Goal: Task Accomplishment & Management: Use online tool/utility

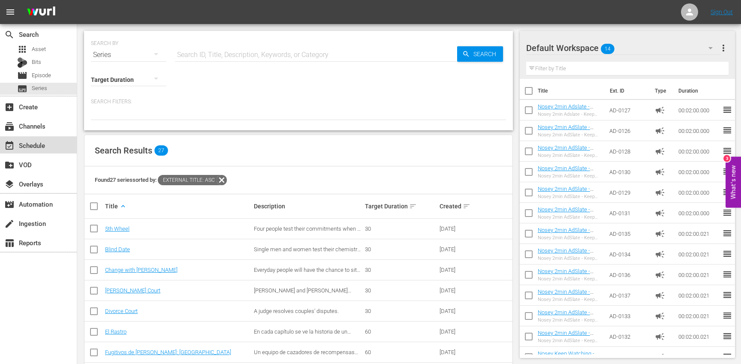
click at [58, 147] on div "event_available Schedule" at bounding box center [38, 144] width 77 height 17
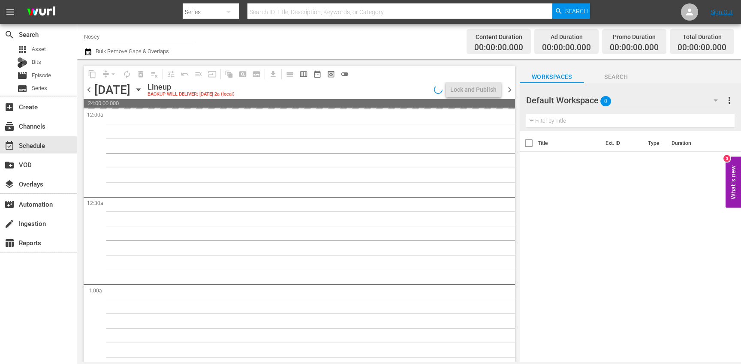
click at [140, 89] on icon "button" at bounding box center [138, 90] width 4 height 2
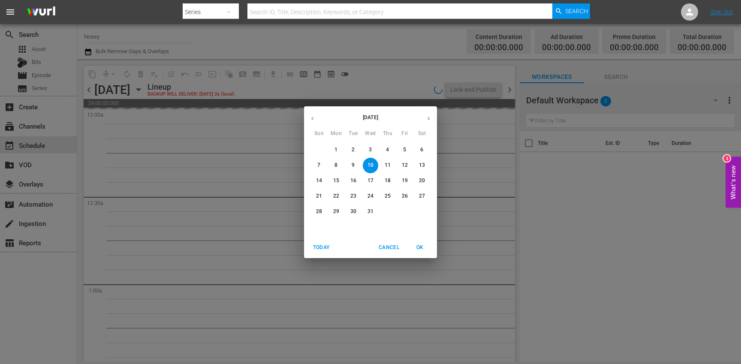
click at [313, 126] on button "button" at bounding box center [312, 118] width 17 height 17
click at [339, 214] on p "24" at bounding box center [336, 211] width 6 height 7
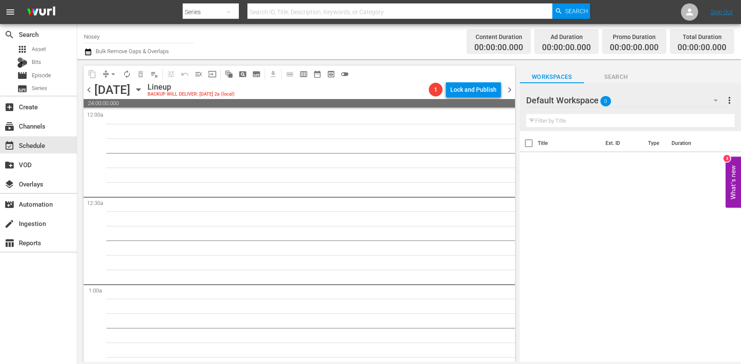
click at [143, 90] on icon "button" at bounding box center [138, 89] width 9 height 9
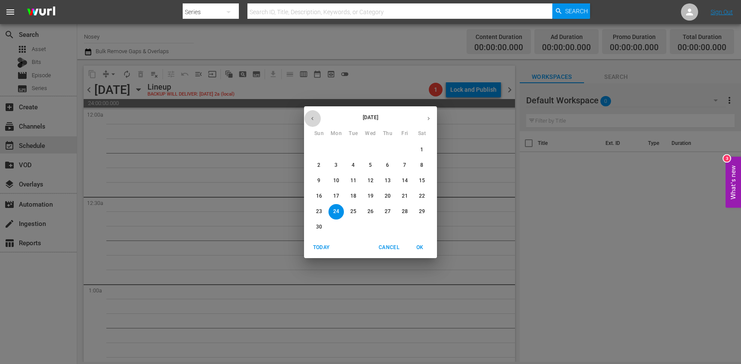
click at [315, 118] on icon "button" at bounding box center [312, 118] width 6 height 6
click at [336, 197] on p "22" at bounding box center [336, 195] width 6 height 7
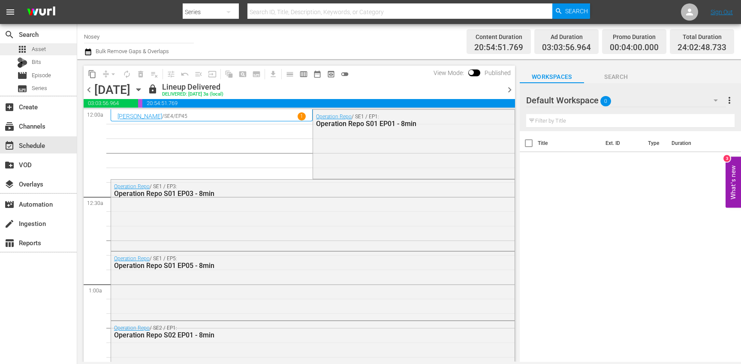
click at [57, 53] on div "apps Asset" at bounding box center [38, 49] width 77 height 12
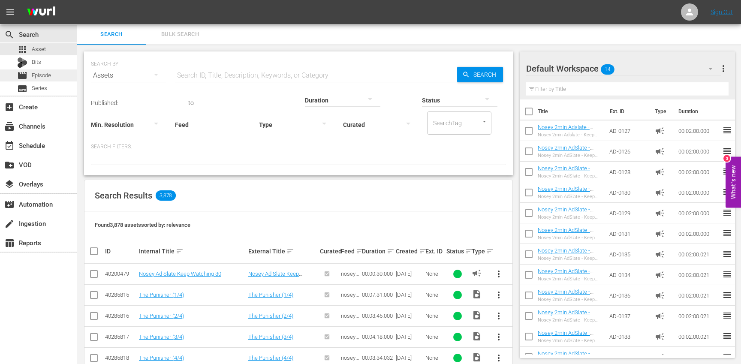
click at [54, 77] on div "movie Episode" at bounding box center [38, 75] width 77 height 12
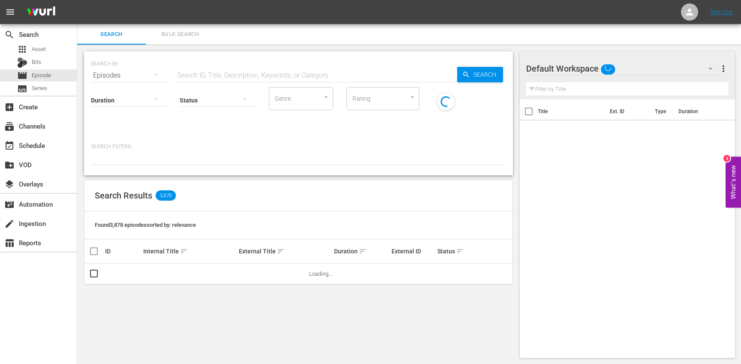
click at [235, 74] on input "text" at bounding box center [316, 75] width 282 height 21
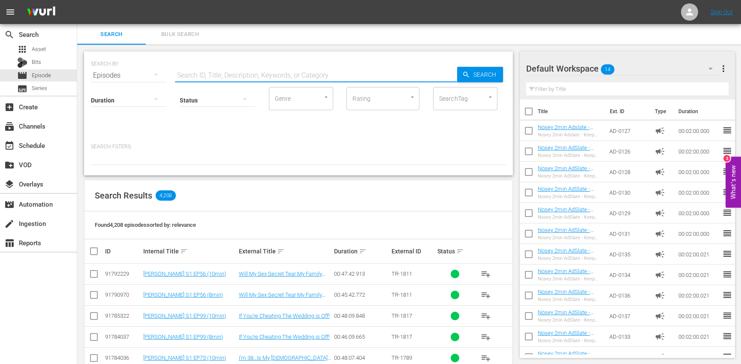
paste input "I'm Pimping My Daughter"
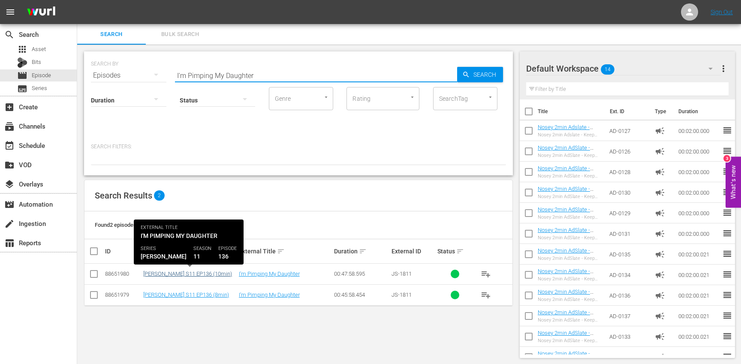
type input "I'm Pimping My Daughter"
click at [191, 274] on link "[PERSON_NAME] S11 EP136 (10min)" at bounding box center [187, 274] width 89 height 6
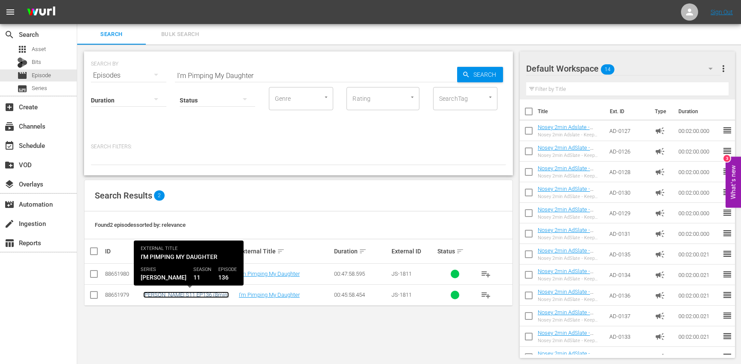
click at [200, 295] on link "[PERSON_NAME] S11 EP136 (8min)" at bounding box center [186, 295] width 86 height 6
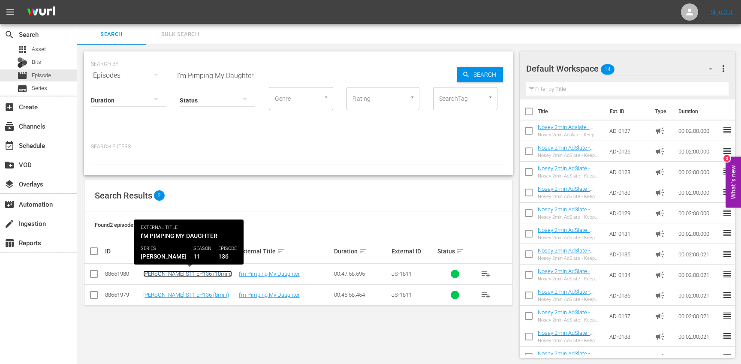
click at [205, 274] on link "[PERSON_NAME] S11 EP136 (10min)" at bounding box center [187, 274] width 89 height 6
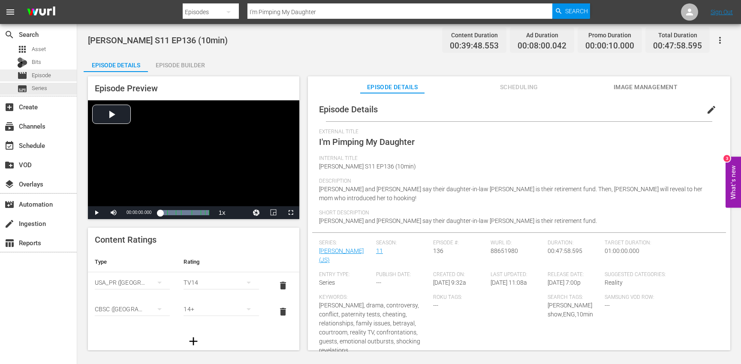
click at [55, 75] on div "movie Episode" at bounding box center [38, 75] width 77 height 12
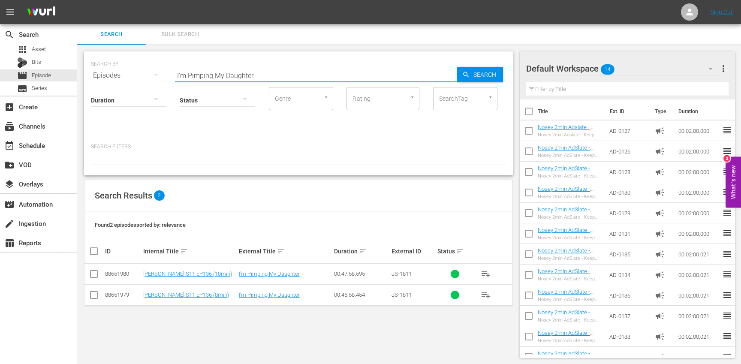
click at [256, 74] on input "I'm Pimping My Daughter" at bounding box center [316, 75] width 282 height 21
paste input "[PERSON_NAME] Vs. [PERSON_NAME]"
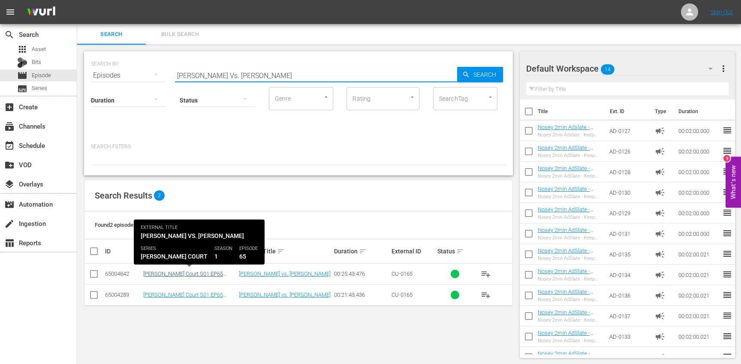
type input "[PERSON_NAME] Vs. [PERSON_NAME]"
click at [189, 274] on link "[PERSON_NAME] Court S01 EP65 (10min)" at bounding box center [183, 277] width 80 height 13
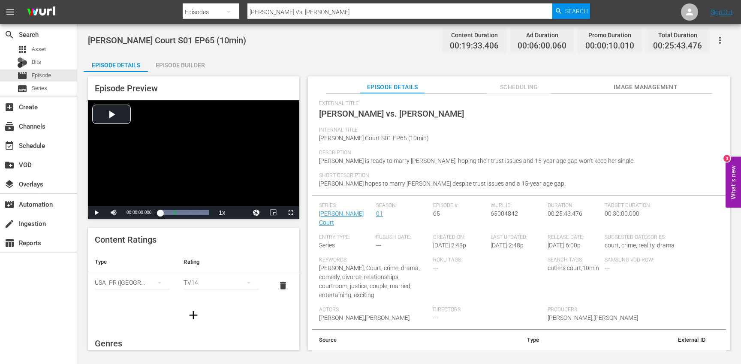
scroll to position [3, 0]
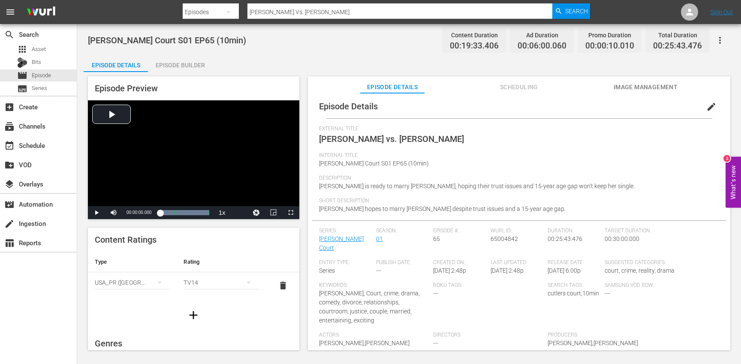
click at [706, 109] on span "edit" at bounding box center [711, 107] width 10 height 10
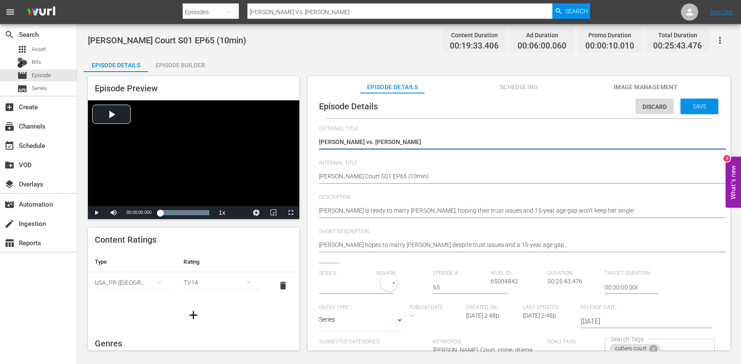
type input "[PERSON_NAME] Court"
click at [338, 285] on input "text" at bounding box center [345, 287] width 53 height 21
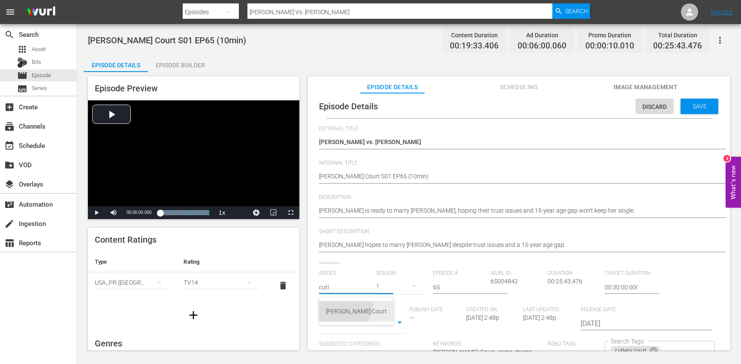
click at [342, 306] on div "[PERSON_NAME] Court" at bounding box center [356, 311] width 61 height 21
type input "[PERSON_NAME] Court"
click at [698, 111] on div "Save" at bounding box center [699, 106] width 38 height 15
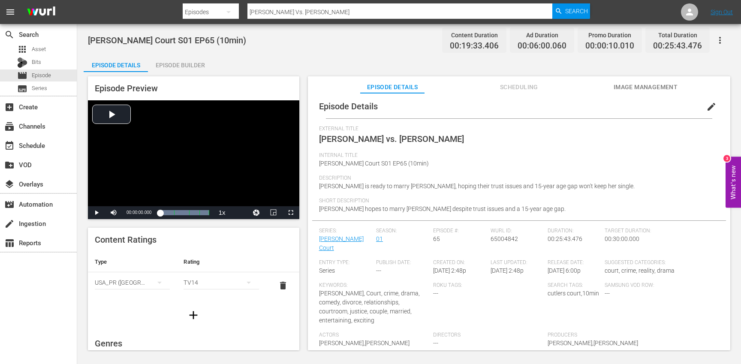
scroll to position [0, 0]
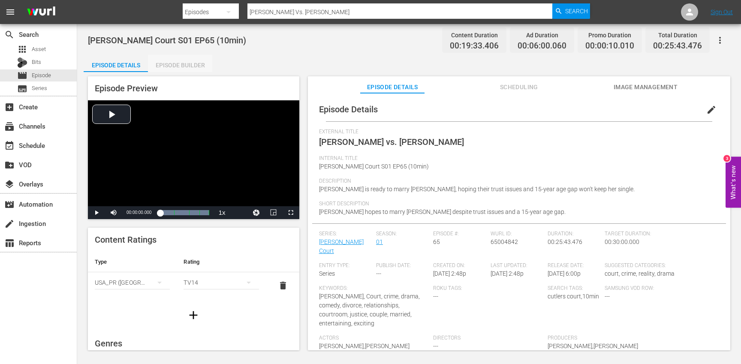
click at [186, 62] on div "Episode Builder" at bounding box center [180, 65] width 64 height 21
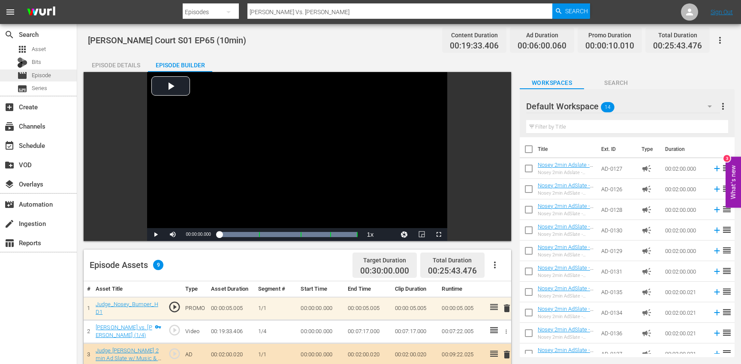
click at [59, 77] on div "movie Episode" at bounding box center [38, 75] width 77 height 12
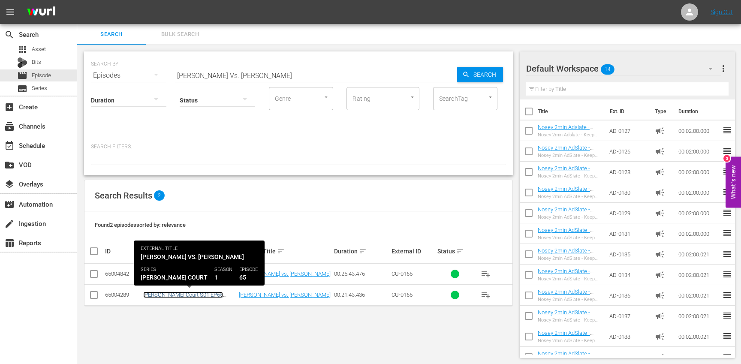
click at [197, 295] on link "[PERSON_NAME] Court S01 EP65 (8min)" at bounding box center [183, 298] width 80 height 13
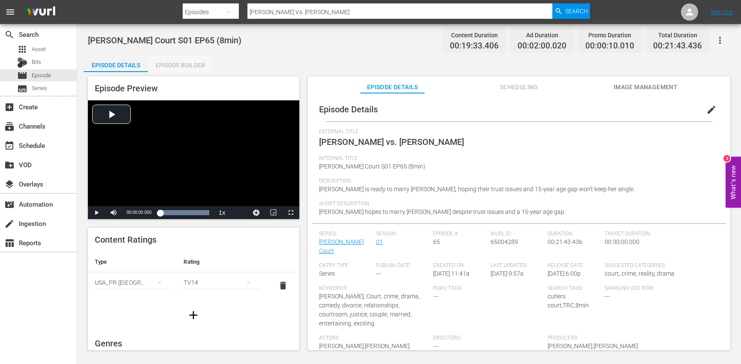
click at [191, 65] on div "Episode Builder" at bounding box center [180, 65] width 64 height 21
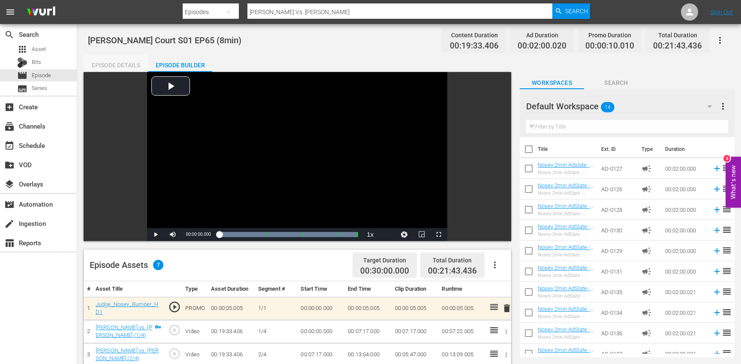
click at [129, 61] on div "Episode Details" at bounding box center [116, 65] width 64 height 21
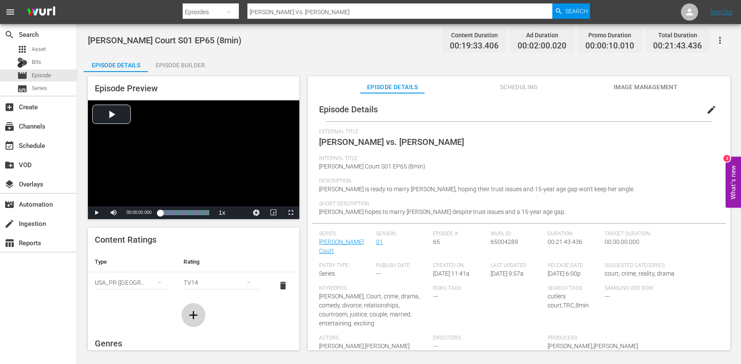
click at [189, 317] on icon "button" at bounding box center [193, 315] width 14 height 14
click at [128, 310] on div "simple table" at bounding box center [132, 309] width 75 height 24
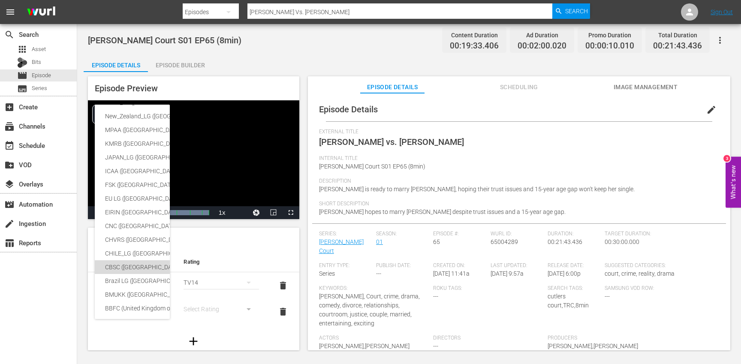
click at [132, 268] on div "CBSC ([GEOGRAPHIC_DATA])" at bounding box center [210, 267] width 211 height 14
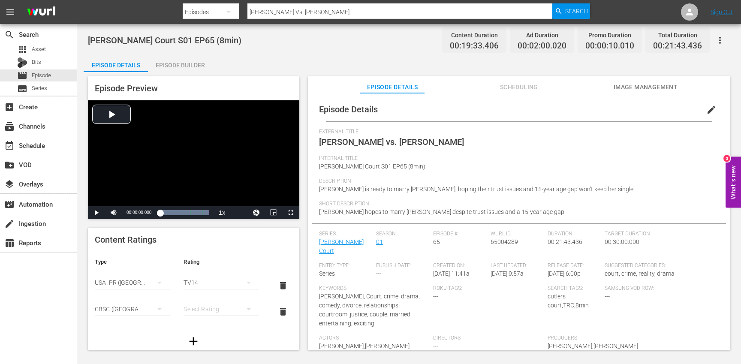
click at [213, 303] on div "simple table" at bounding box center [220, 309] width 75 height 24
click at [211, 290] on div "14+" at bounding box center [221, 292] width 54 height 14
click at [51, 76] on div "movie Episode" at bounding box center [38, 75] width 77 height 12
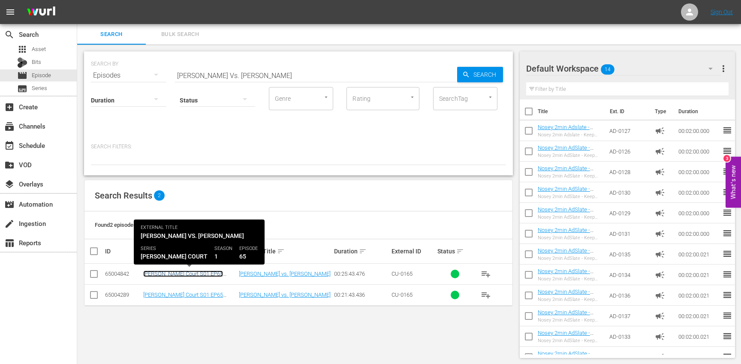
click at [194, 274] on link "[PERSON_NAME] Court S01 EP65 (10min)" at bounding box center [183, 277] width 80 height 13
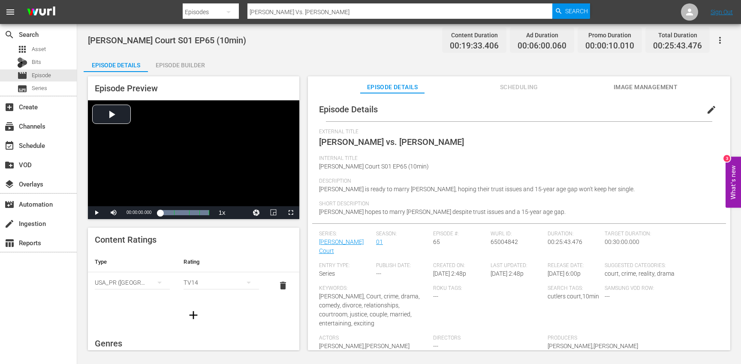
click at [195, 318] on icon "button" at bounding box center [193, 315] width 14 height 14
click at [139, 310] on div "simple table" at bounding box center [132, 309] width 75 height 24
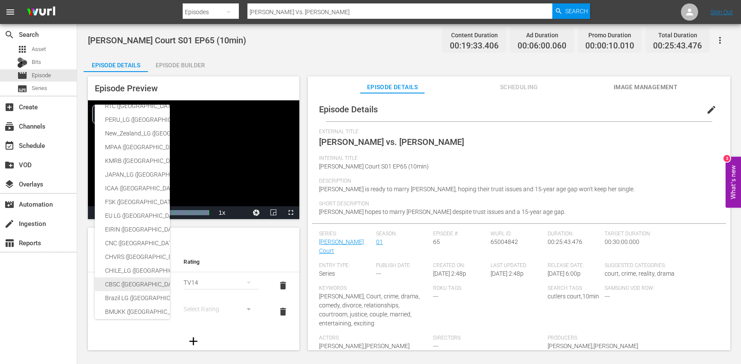
click at [132, 287] on div "CBSC ([GEOGRAPHIC_DATA])" at bounding box center [210, 284] width 211 height 14
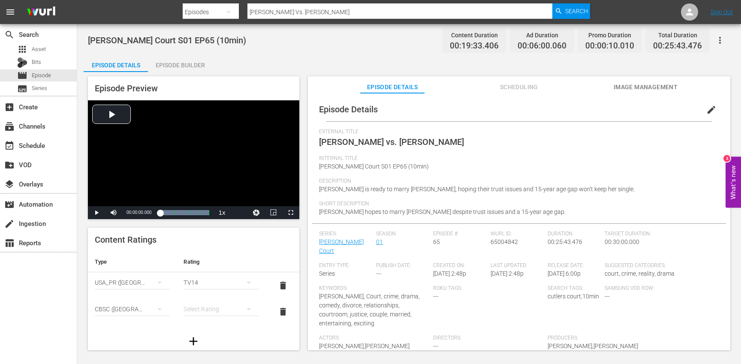
scroll to position [140, 0]
click at [214, 310] on div "simple table" at bounding box center [220, 309] width 75 height 24
click at [207, 291] on div "14+" at bounding box center [221, 292] width 54 height 14
click at [49, 74] on span "Episode" at bounding box center [41, 75] width 19 height 9
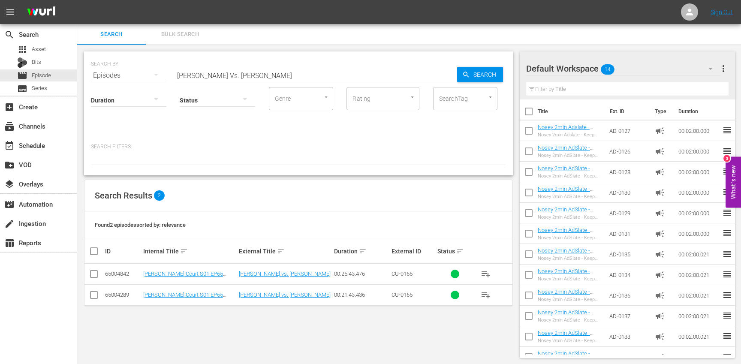
click at [246, 74] on input "[PERSON_NAME] Vs. [PERSON_NAME]" at bounding box center [316, 75] width 282 height 21
paste input "Boxed I"
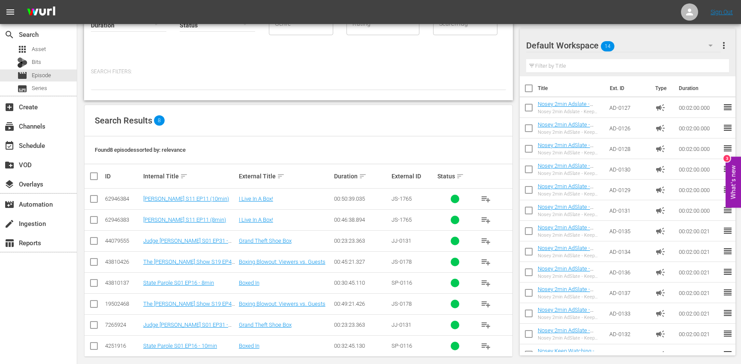
scroll to position [83, 0]
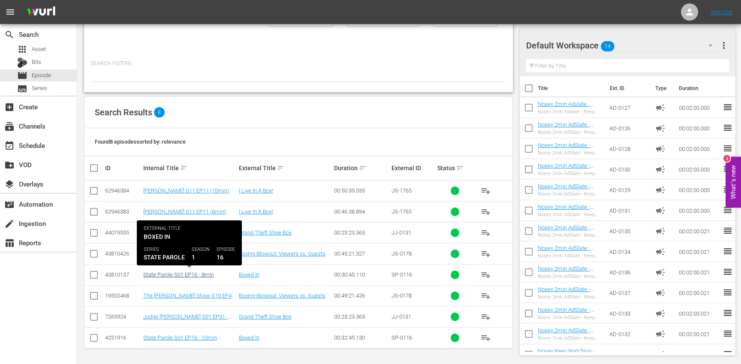
type input "Boxed In"
click at [197, 275] on link "State Parole S01 EP16 - 8min" at bounding box center [178, 274] width 71 height 6
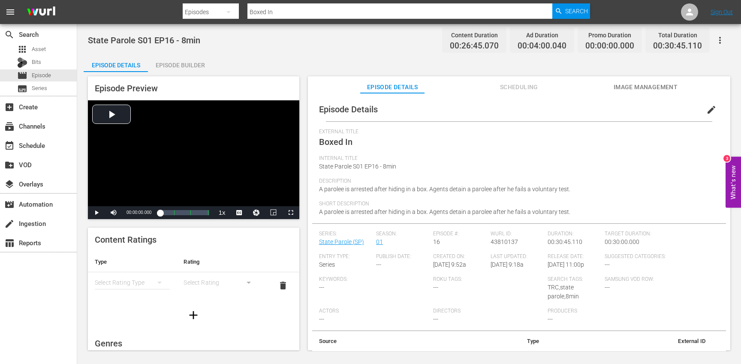
click at [144, 280] on div "simple table" at bounding box center [132, 283] width 75 height 24
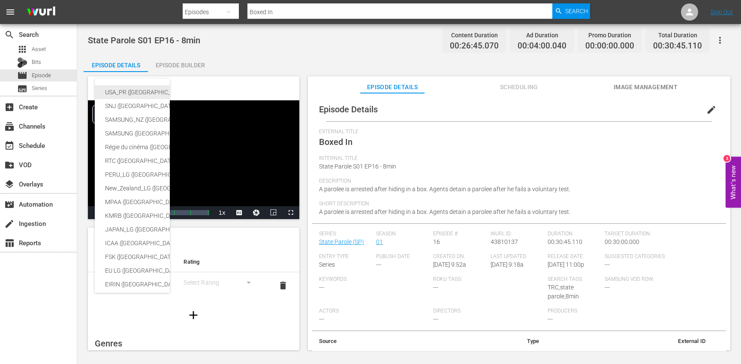
click at [142, 94] on div "USA_PR ([GEOGRAPHIC_DATA] ([GEOGRAPHIC_DATA]))" at bounding box center [210, 92] width 211 height 14
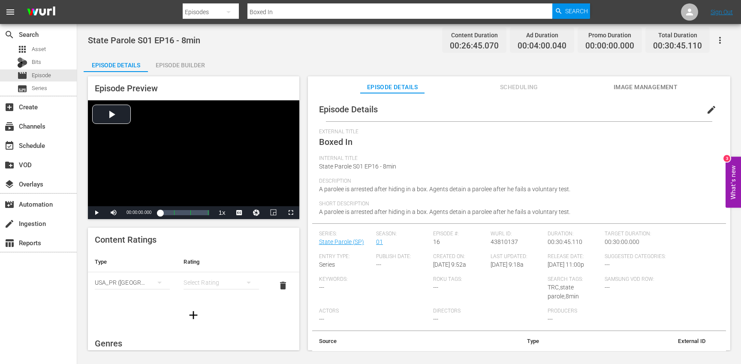
click at [204, 283] on div "simple table" at bounding box center [220, 283] width 75 height 24
click at [211, 266] on div "TV14" at bounding box center [221, 266] width 54 height 14
click at [195, 313] on icon "button" at bounding box center [193, 315] width 14 height 14
click at [142, 309] on div "simple table" at bounding box center [132, 309] width 75 height 24
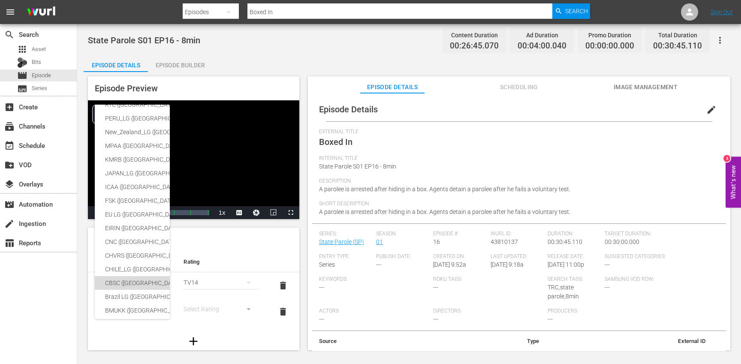
click at [124, 279] on div "CBSC ([GEOGRAPHIC_DATA])" at bounding box center [210, 283] width 211 height 14
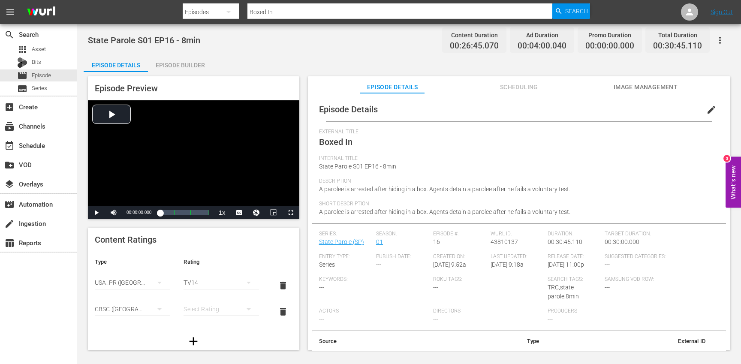
click at [219, 313] on div "simple table" at bounding box center [220, 309] width 75 height 24
click at [211, 292] on div "14+" at bounding box center [221, 292] width 54 height 14
click at [60, 74] on div "movie Episode" at bounding box center [38, 75] width 77 height 12
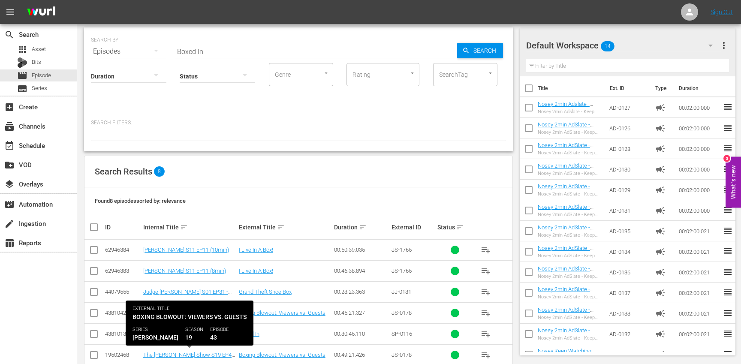
scroll to position [83, 0]
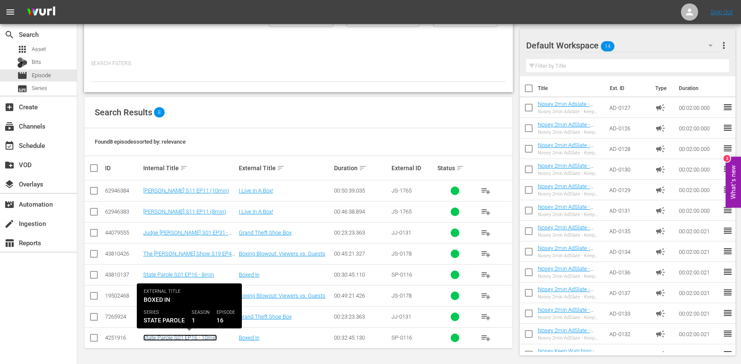
click at [188, 337] on link "State Parole S01 EP16 - 10min" at bounding box center [180, 337] width 74 height 6
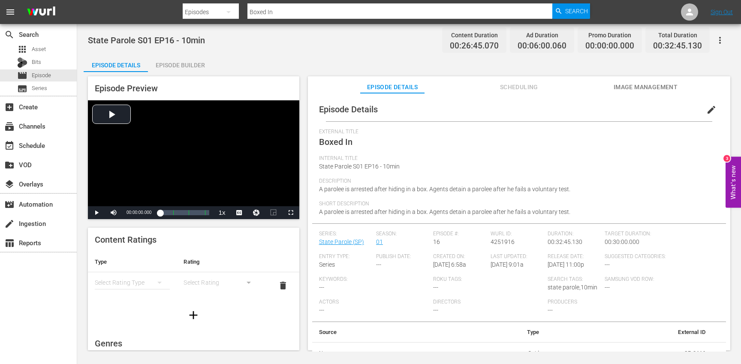
click at [138, 286] on div "simple table" at bounding box center [132, 283] width 75 height 24
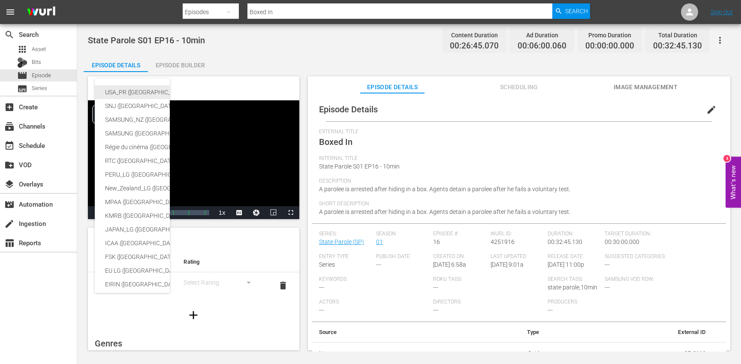
click at [137, 93] on div "USA_PR ([GEOGRAPHIC_DATA] ([GEOGRAPHIC_DATA]))" at bounding box center [210, 92] width 211 height 14
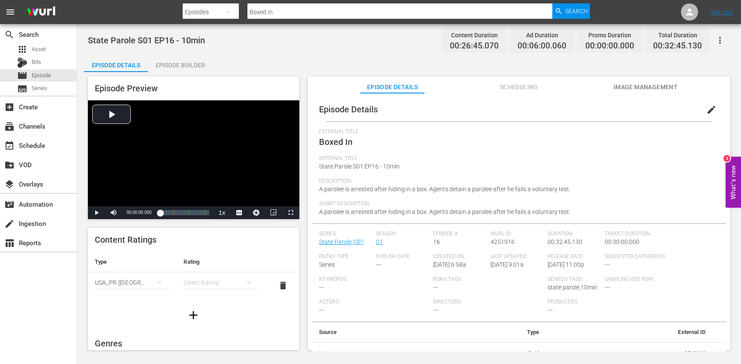
click at [202, 287] on div "simple table" at bounding box center [220, 283] width 75 height 24
click at [210, 264] on div "TV14" at bounding box center [221, 266] width 54 height 14
click at [195, 314] on icon "button" at bounding box center [193, 315] width 8 height 8
click at [123, 307] on div "simple table" at bounding box center [132, 309] width 75 height 24
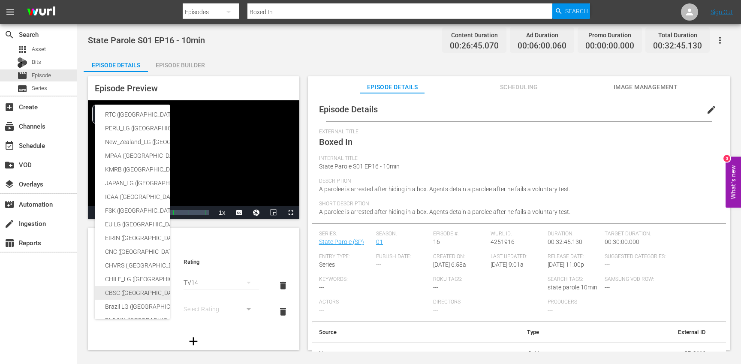
click at [124, 292] on div "CBSC ([GEOGRAPHIC_DATA])" at bounding box center [210, 293] width 211 height 14
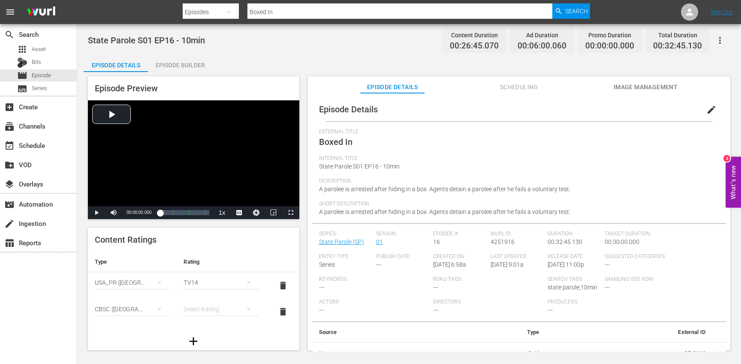
scroll to position [140, 0]
click at [204, 310] on div "simple table" at bounding box center [220, 309] width 75 height 24
click at [204, 292] on div "14+" at bounding box center [221, 292] width 54 height 14
click at [60, 77] on div "movie Episode" at bounding box center [38, 75] width 77 height 12
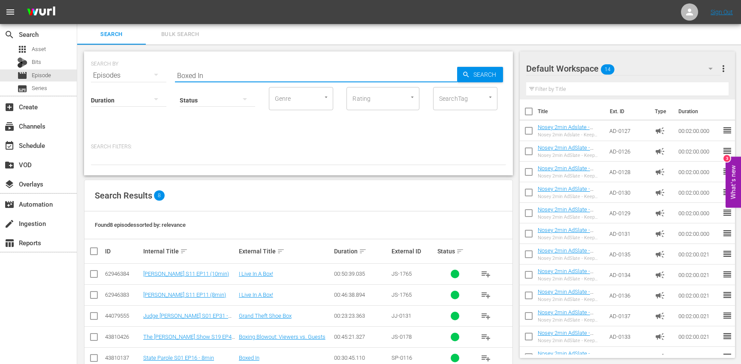
click at [223, 73] on input "Boxed In" at bounding box center [316, 75] width 282 height 21
paste input "Computer Love"
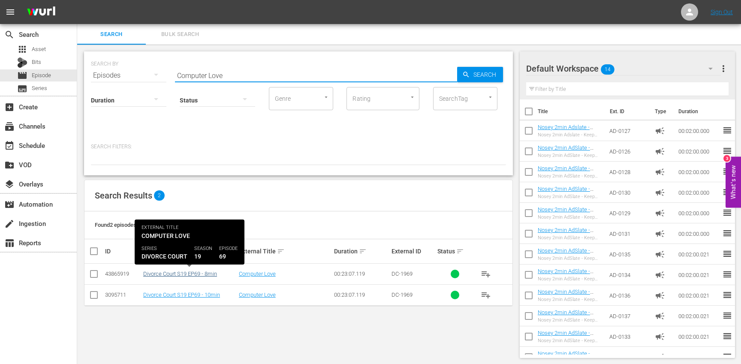
type input "Computer Love"
click at [195, 274] on link "Divorce Court S19 EP69 - 8min" at bounding box center [180, 274] width 74 height 6
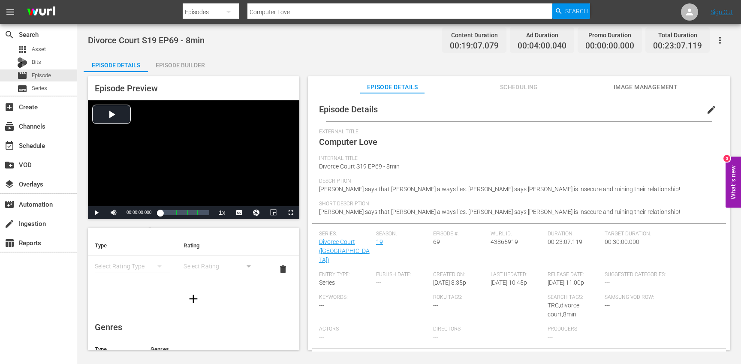
scroll to position [20, 0]
click at [130, 263] on div "simple table" at bounding box center [132, 262] width 75 height 24
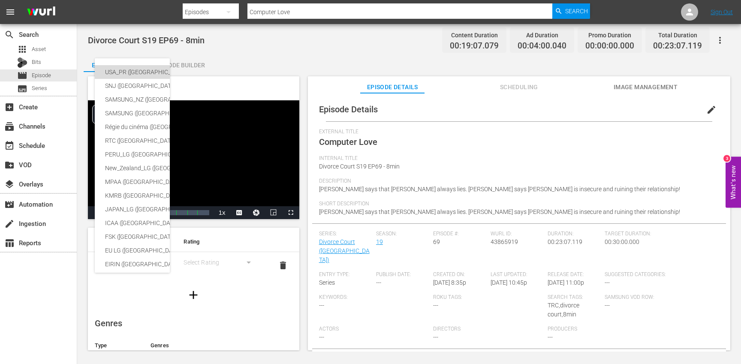
click at [129, 71] on div "USA_PR ([GEOGRAPHIC_DATA] ([GEOGRAPHIC_DATA]))" at bounding box center [210, 72] width 211 height 14
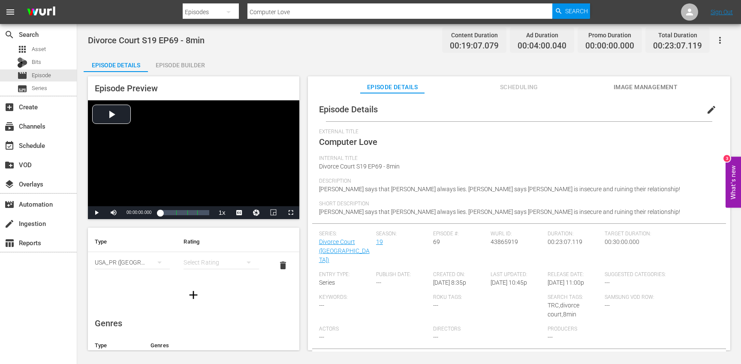
click at [209, 264] on div "simple table" at bounding box center [220, 262] width 75 height 24
click at [220, 318] on div "TV14" at bounding box center [221, 321] width 54 height 14
click at [195, 295] on icon "button" at bounding box center [193, 295] width 14 height 14
click at [142, 287] on div "simple table" at bounding box center [132, 289] width 75 height 24
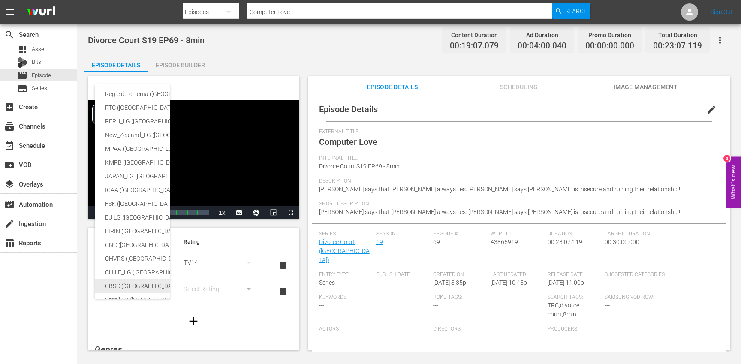
click at [127, 289] on div "CBSC ([GEOGRAPHIC_DATA])" at bounding box center [210, 286] width 211 height 14
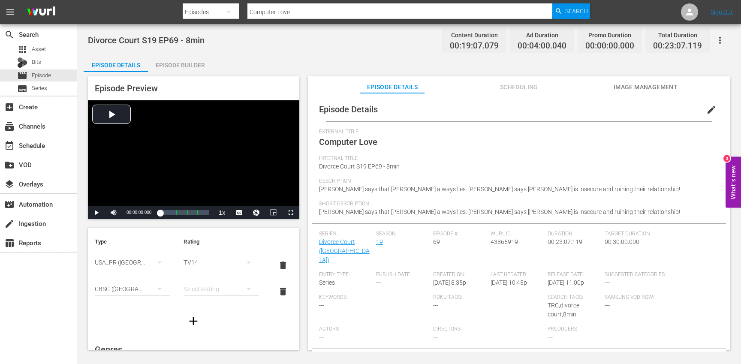
click at [210, 289] on div "simple table" at bounding box center [220, 289] width 75 height 24
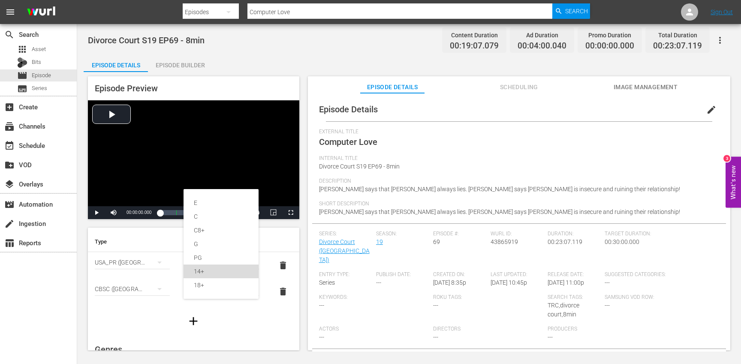
click at [211, 277] on div "14+" at bounding box center [221, 272] width 54 height 14
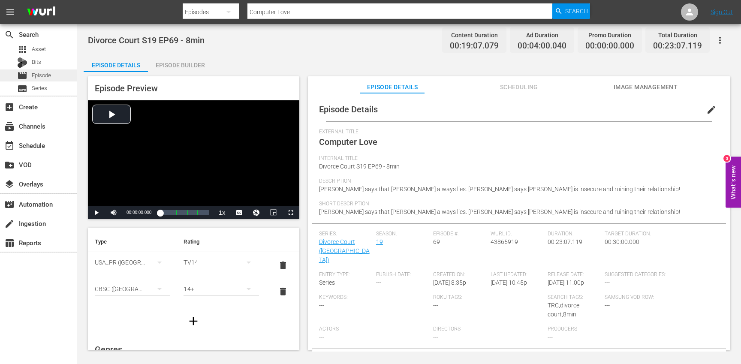
click at [53, 77] on div "movie Episode" at bounding box center [38, 75] width 77 height 12
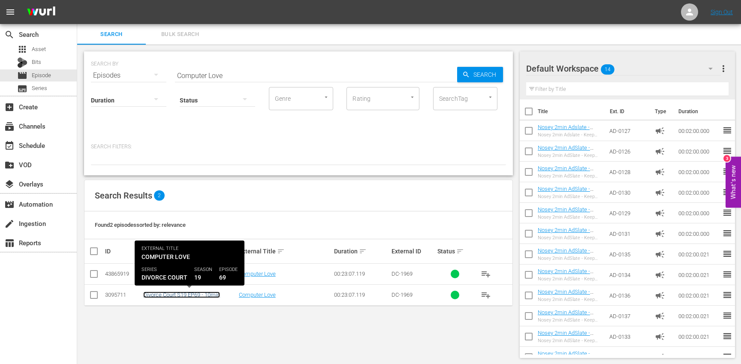
click at [201, 294] on link "Divorce Court S19 EP69 - 10min" at bounding box center [181, 295] width 77 height 6
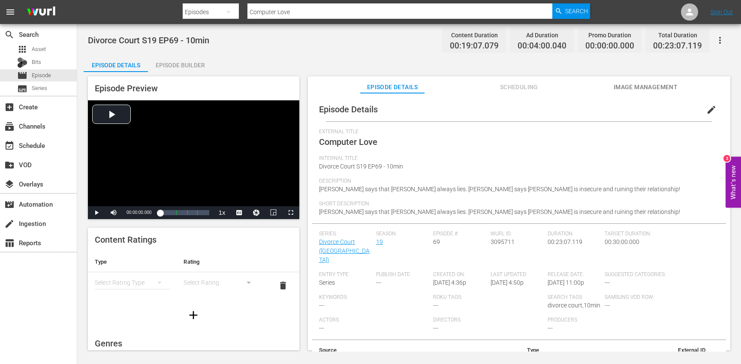
click at [140, 280] on div "simple table" at bounding box center [132, 283] width 75 height 24
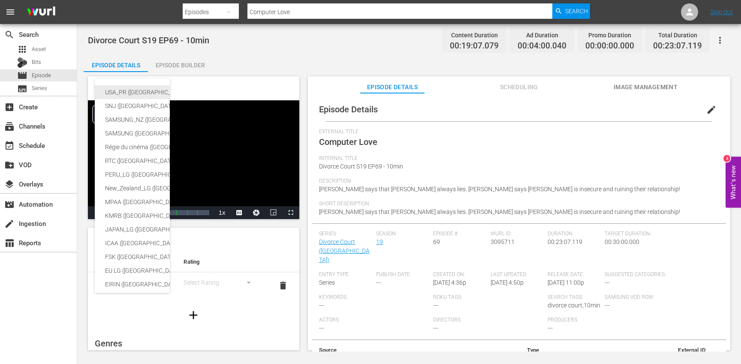
click at [138, 92] on div "USA_PR ([GEOGRAPHIC_DATA] ([GEOGRAPHIC_DATA]))" at bounding box center [210, 92] width 211 height 14
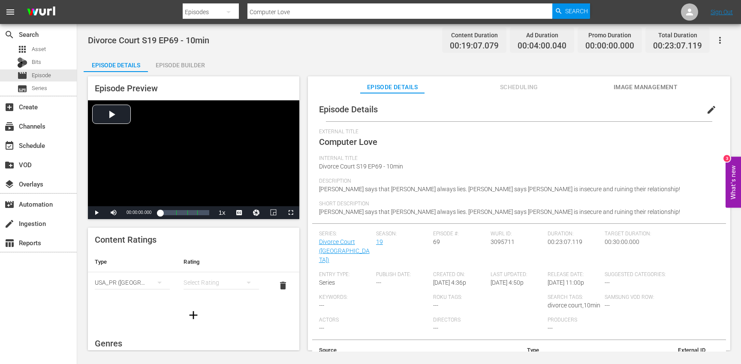
click at [204, 281] on div "simple table" at bounding box center [220, 283] width 75 height 24
click at [211, 263] on div "TV14" at bounding box center [221, 266] width 54 height 14
click at [190, 310] on icon "button" at bounding box center [193, 315] width 14 height 14
click at [143, 302] on div "simple table" at bounding box center [132, 309] width 75 height 24
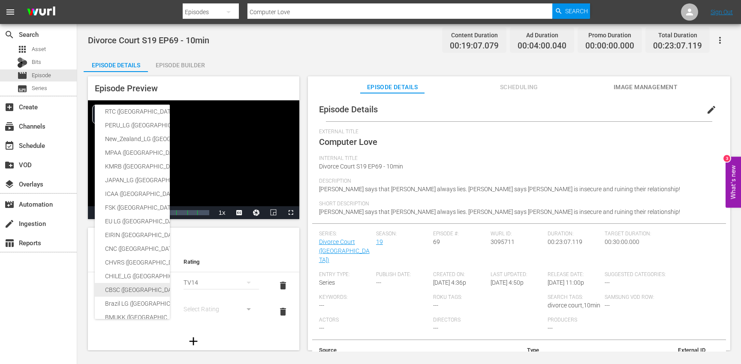
click at [131, 289] on div "CBSC ([GEOGRAPHIC_DATA])" at bounding box center [210, 290] width 211 height 14
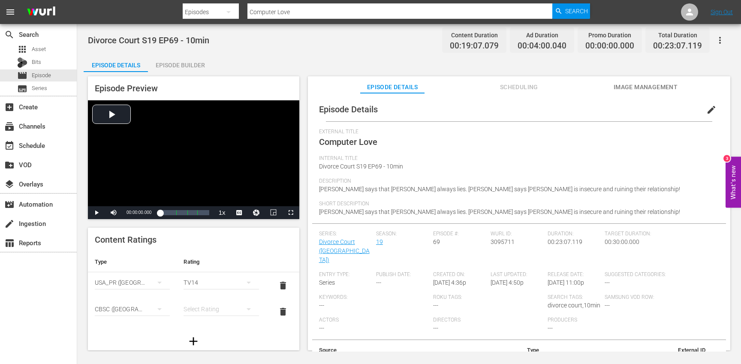
click at [205, 310] on div "simple table" at bounding box center [220, 309] width 75 height 24
click at [211, 291] on div "14+" at bounding box center [221, 292] width 54 height 14
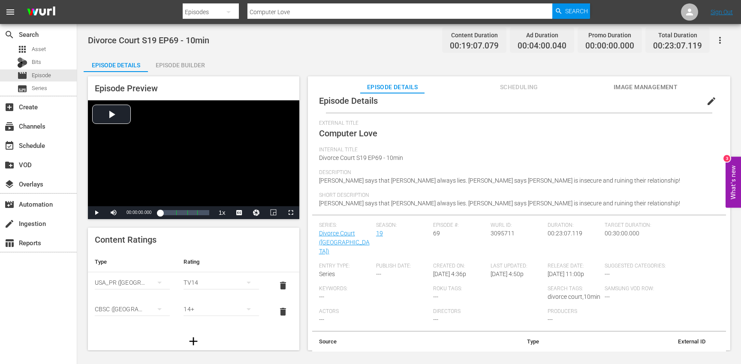
scroll to position [0, 0]
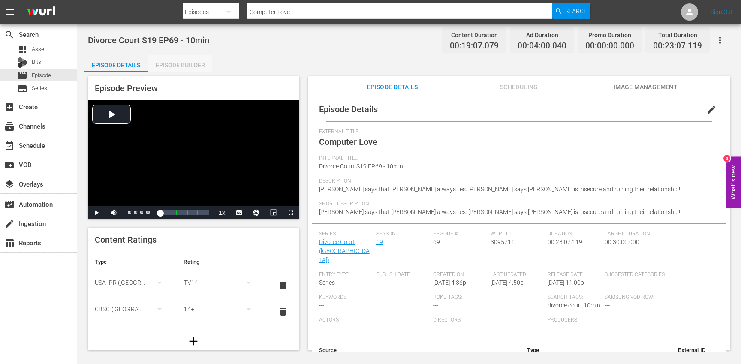
click at [169, 64] on div "Episode Builder" at bounding box center [180, 65] width 64 height 21
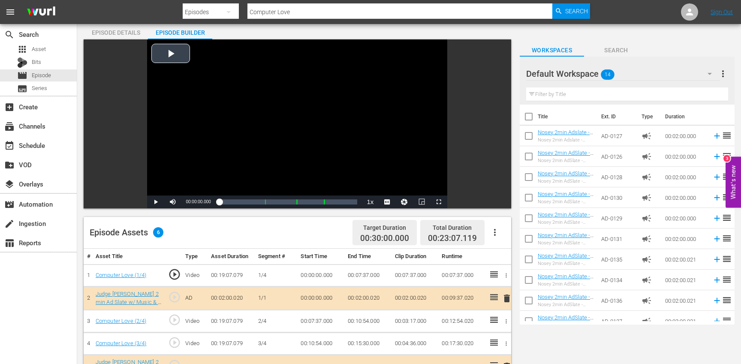
scroll to position [32, 0]
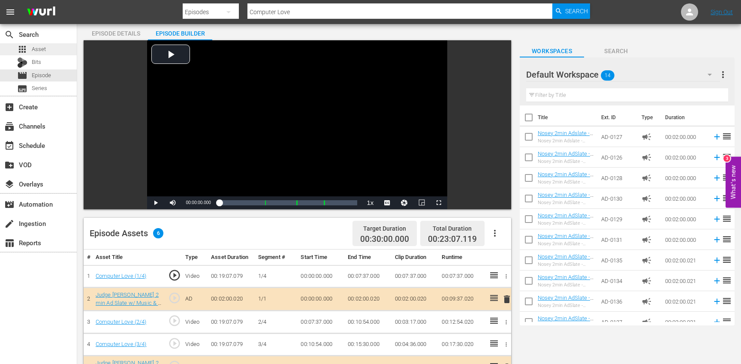
click at [54, 49] on div "apps Asset" at bounding box center [38, 49] width 77 height 12
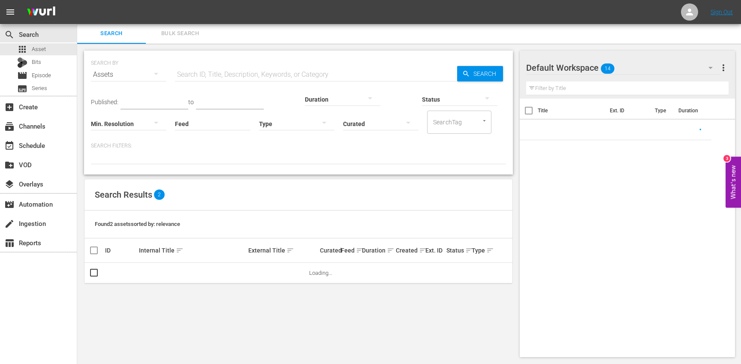
scroll to position [32, 0]
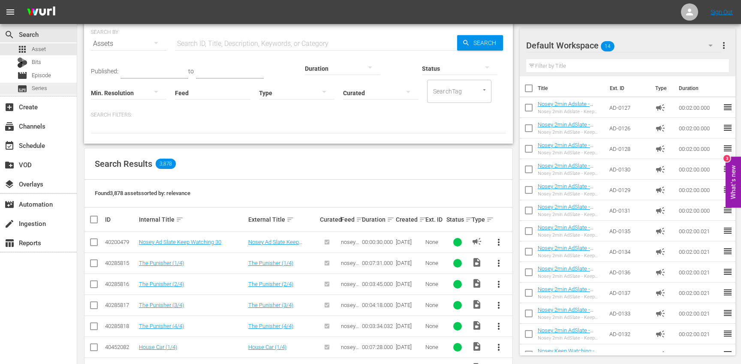
click at [50, 88] on div "subtitles Series" at bounding box center [38, 89] width 77 height 12
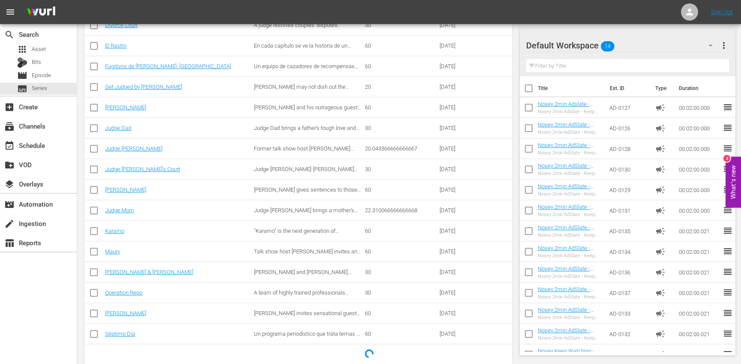
scroll to position [295, 0]
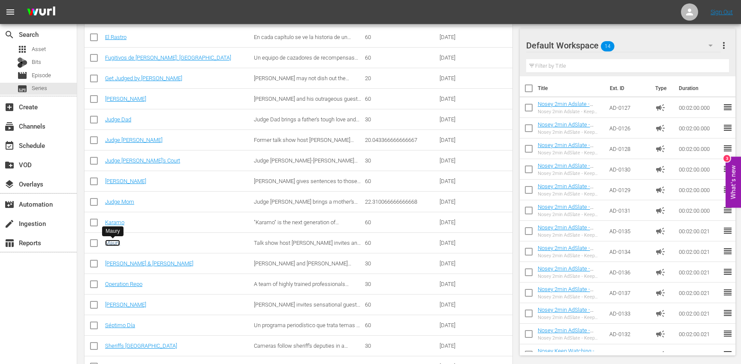
click at [110, 244] on link "Maury" at bounding box center [112, 243] width 15 height 6
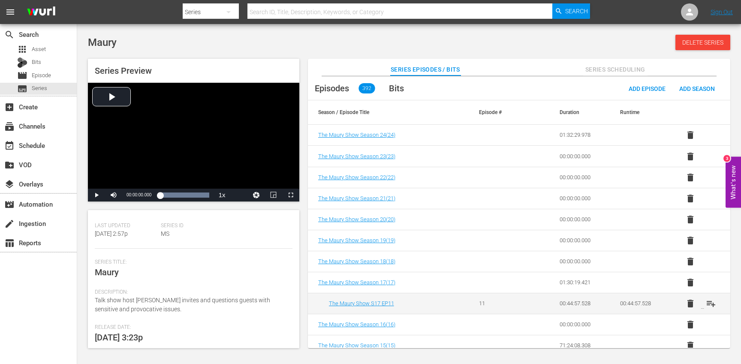
scroll to position [77, 0]
click at [50, 87] on div "subtitles Series" at bounding box center [38, 89] width 77 height 12
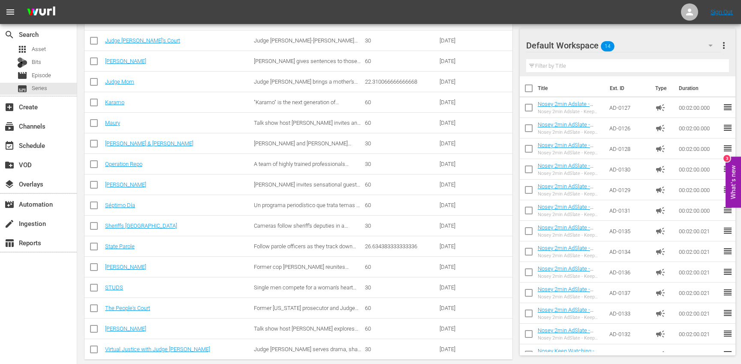
scroll to position [426, 0]
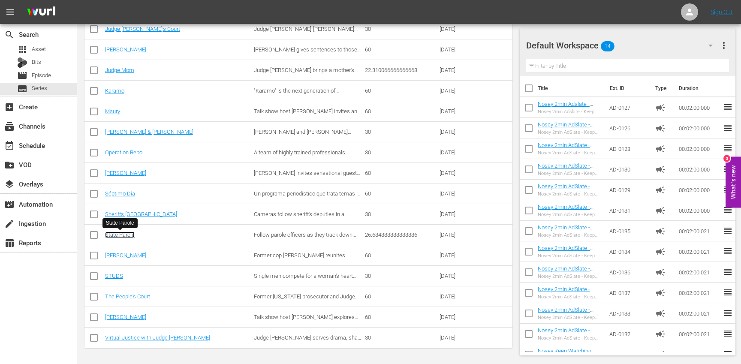
click at [126, 236] on link "State Parole" at bounding box center [120, 235] width 30 height 6
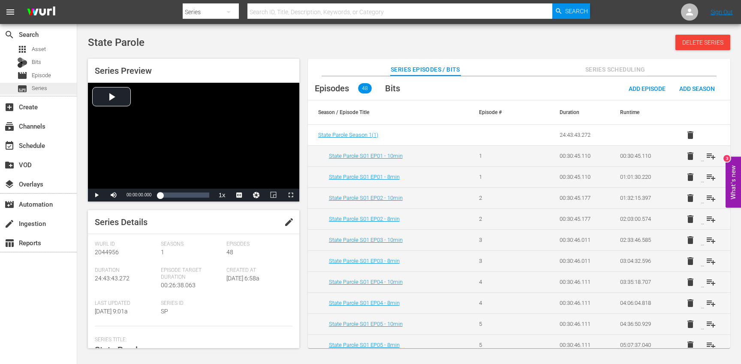
click at [55, 89] on div "subtitles Series" at bounding box center [38, 89] width 77 height 12
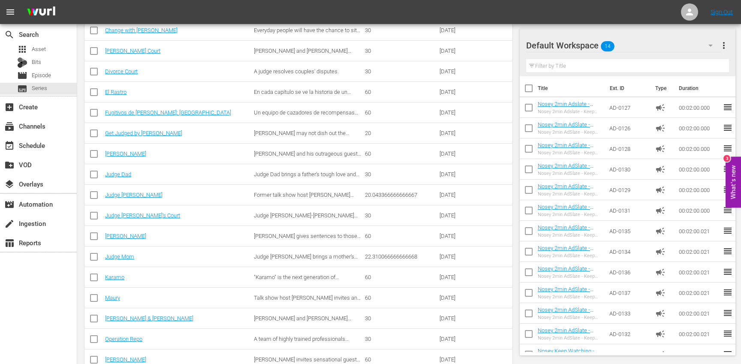
scroll to position [258, 0]
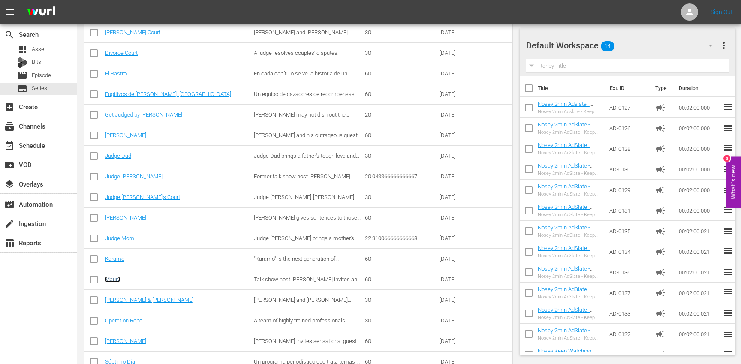
click at [112, 278] on link "Maury" at bounding box center [112, 279] width 15 height 6
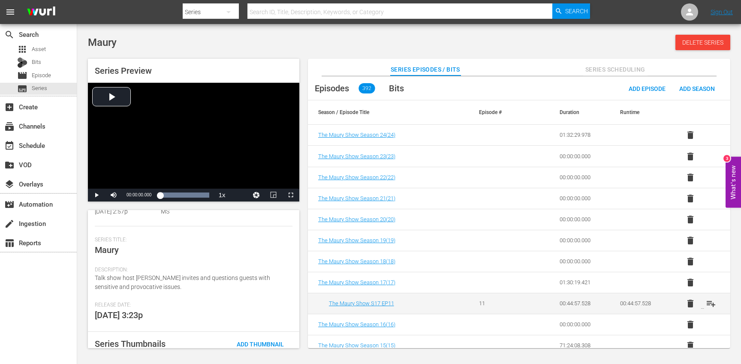
scroll to position [100, 0]
click at [58, 215] on div "create Ingestion" at bounding box center [38, 222] width 77 height 17
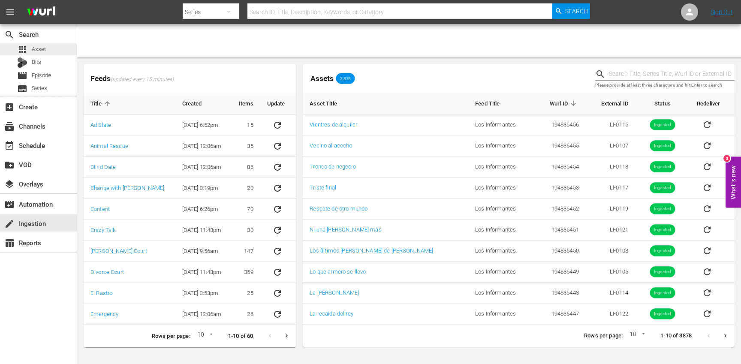
click at [43, 51] on span "Asset" at bounding box center [39, 49] width 14 height 9
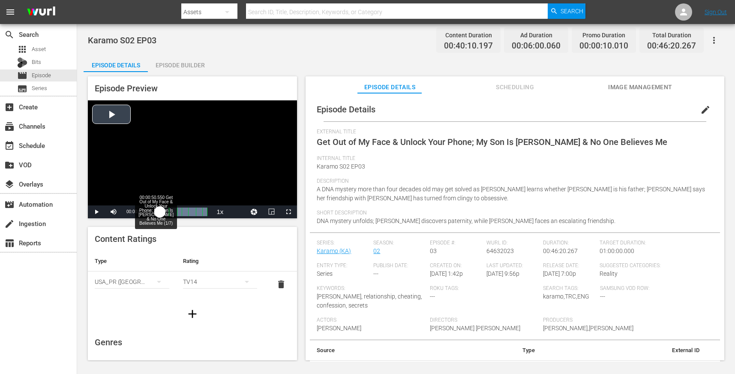
click at [160, 211] on div "00:00:00.000" at bounding box center [160, 211] width 0 height 9
click at [96, 212] on span "Video Player" at bounding box center [96, 212] width 0 height 0
click at [194, 316] on icon "button" at bounding box center [193, 314] width 14 height 14
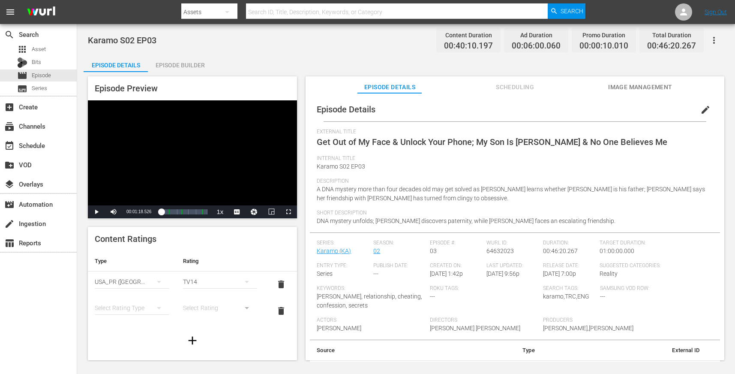
click at [123, 310] on div "simple table" at bounding box center [132, 308] width 75 height 24
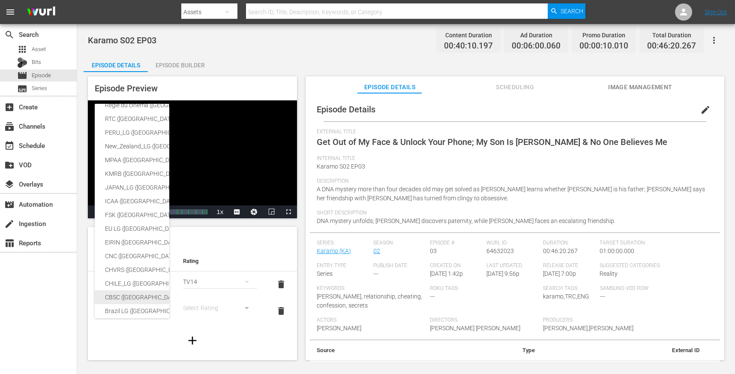
click at [132, 300] on div "CBSC ([GEOGRAPHIC_DATA])" at bounding box center [210, 297] width 211 height 14
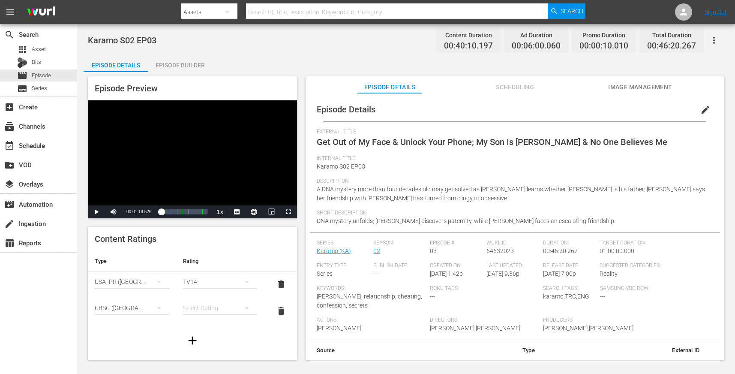
click at [209, 306] on div "simple table" at bounding box center [220, 308] width 75 height 24
click at [209, 290] on div "14+" at bounding box center [220, 291] width 54 height 14
click at [161, 214] on div "00:00:46.145" at bounding box center [160, 211] width 1 height 9
click at [96, 212] on span "Video Player" at bounding box center [96, 212] width 0 height 0
click at [161, 212] on div "00:01:10.120" at bounding box center [160, 211] width 1 height 9
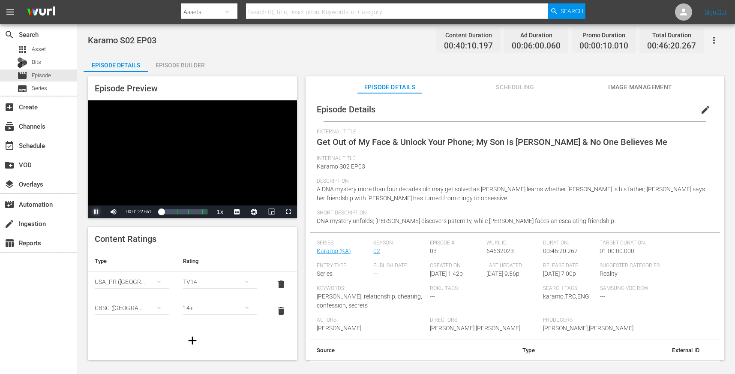
click at [96, 212] on span "Video Player" at bounding box center [96, 212] width 0 height 0
click at [51, 54] on div "apps Asset" at bounding box center [38, 49] width 77 height 12
